Goal: Check status

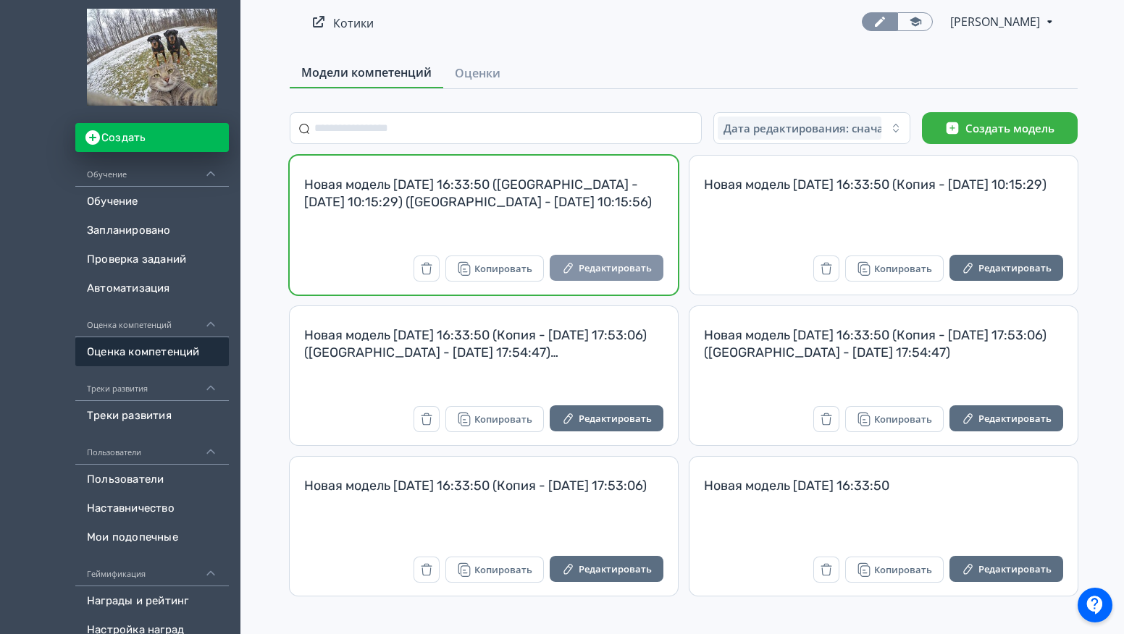
click at [605, 271] on button "Редактировать" at bounding box center [607, 268] width 114 height 26
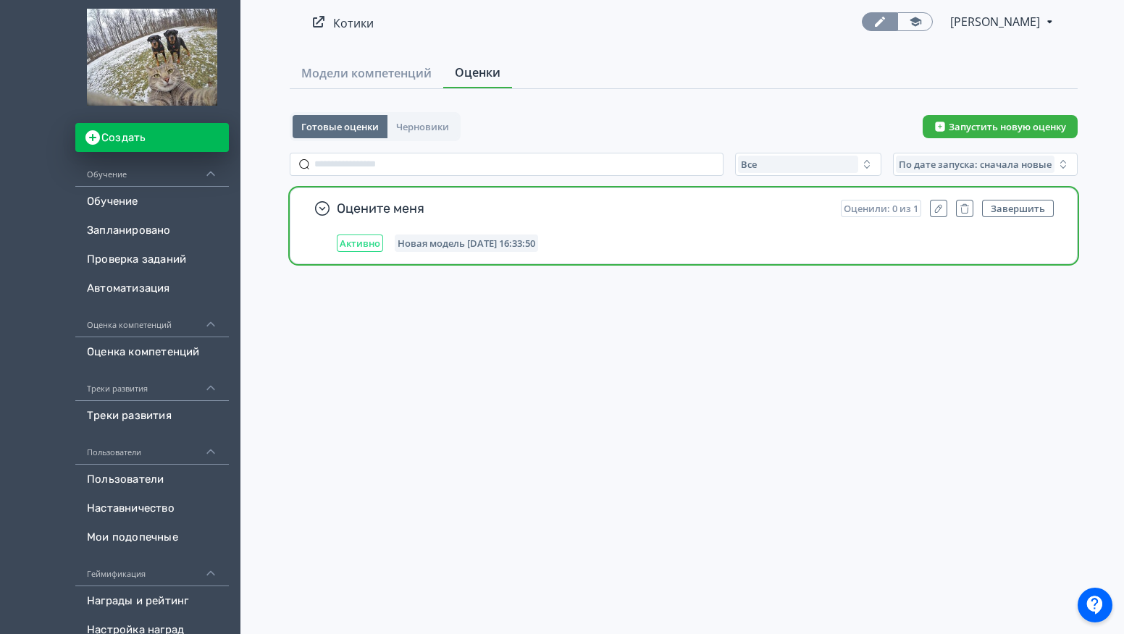
click at [676, 230] on div "Оцените меня Оценили: 0 из 1 Завершить Активно Новая модель [DATE] 16:33:50" at bounding box center [695, 226] width 717 height 52
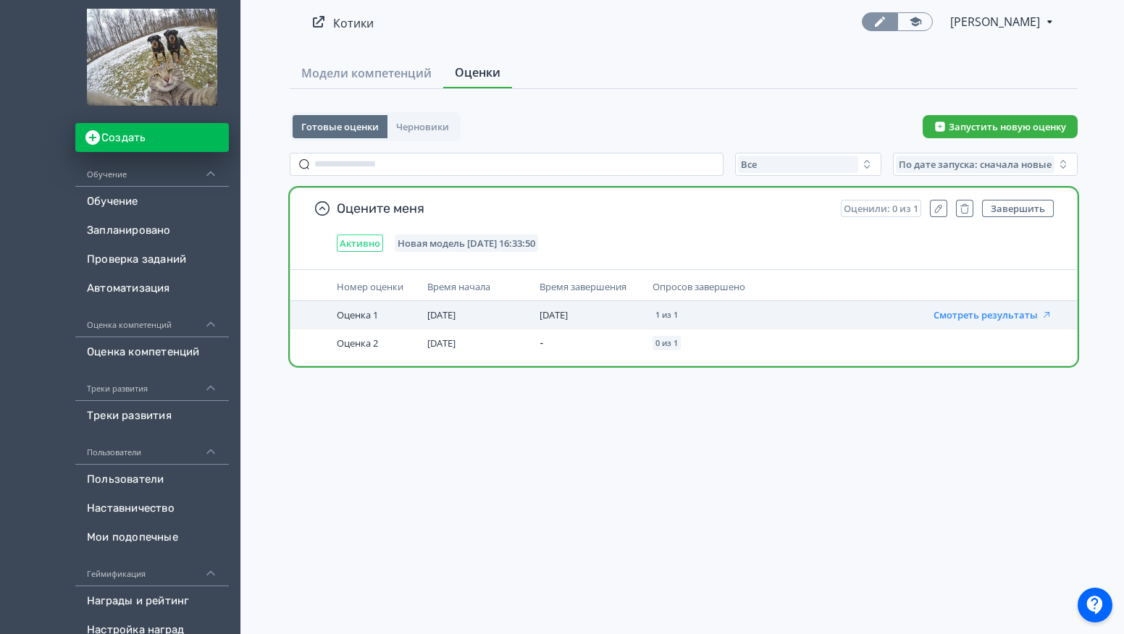
click at [984, 314] on button "Смотреть результаты" at bounding box center [993, 315] width 119 height 12
